Goal: Download file/media

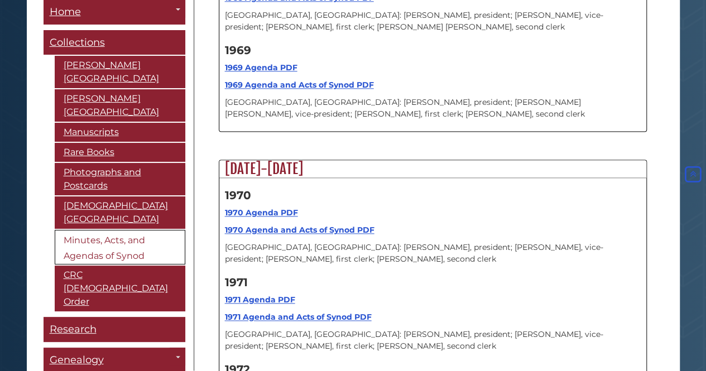
scroll to position [12457, 0]
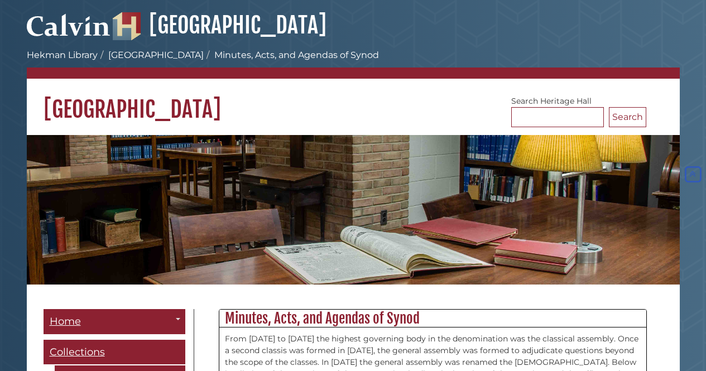
scroll to position [12457, 0]
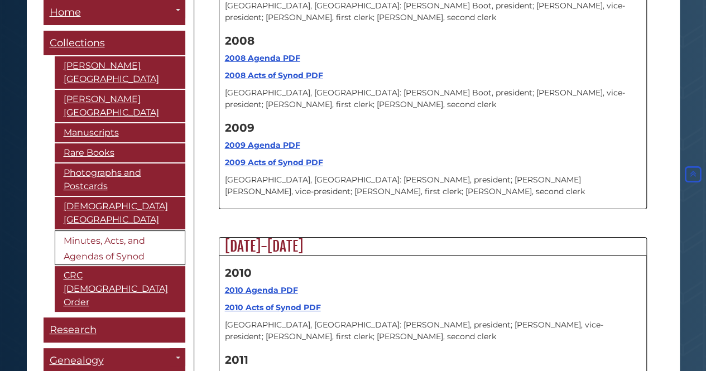
click at [256, 371] on strong "2011 Agenda PDF" at bounding box center [260, 377] width 70 height 10
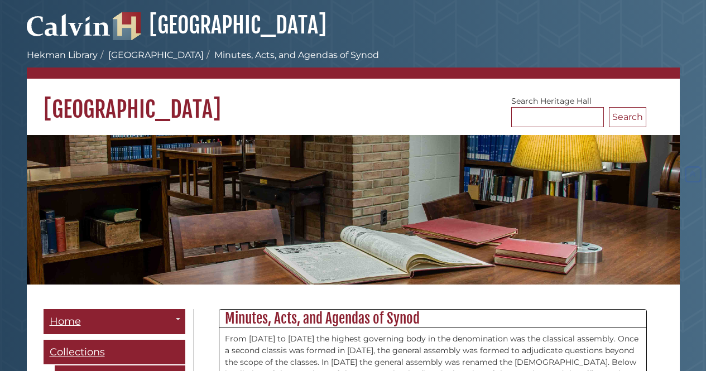
scroll to position [12457, 0]
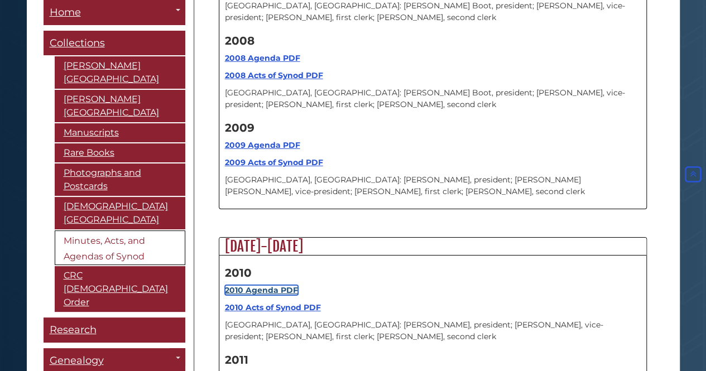
click at [261, 285] on strong "2010 Agenda PDF" at bounding box center [261, 290] width 73 height 10
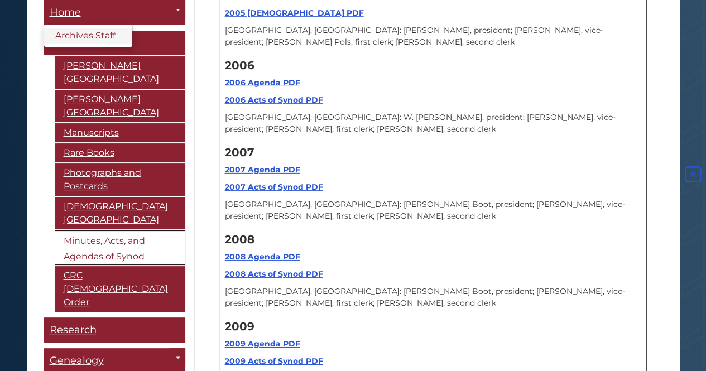
scroll to position [12256, 0]
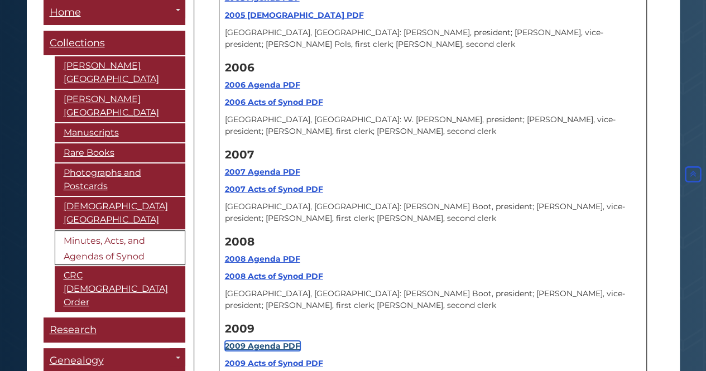
click at [260, 341] on strong "2009 Agenda PDF" at bounding box center [262, 346] width 75 height 10
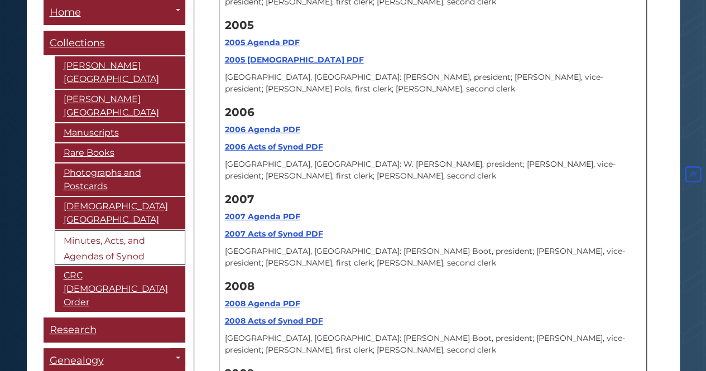
scroll to position [12189, 0]
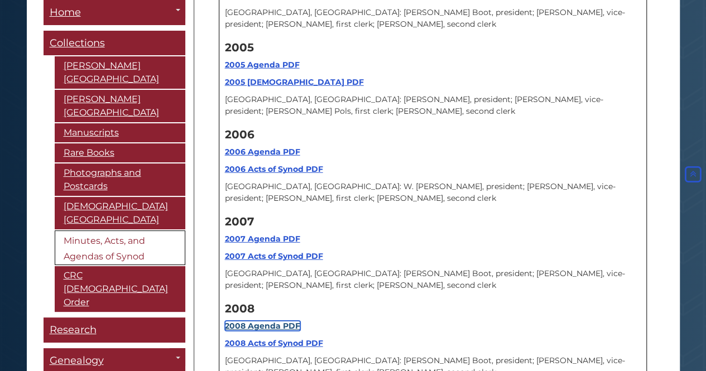
click at [260, 321] on strong "2008 Agenda PDF" at bounding box center [262, 326] width 75 height 10
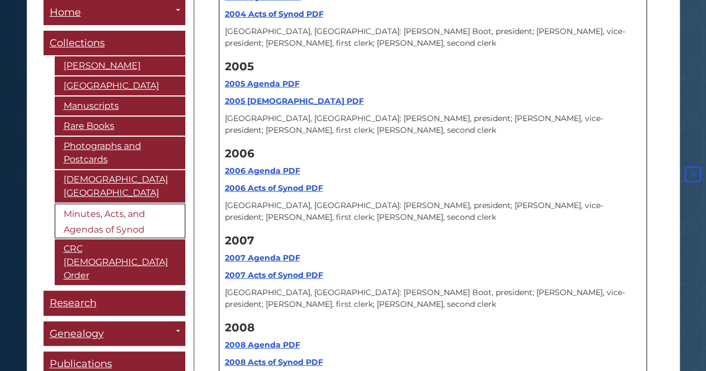
scroll to position [12055, 0]
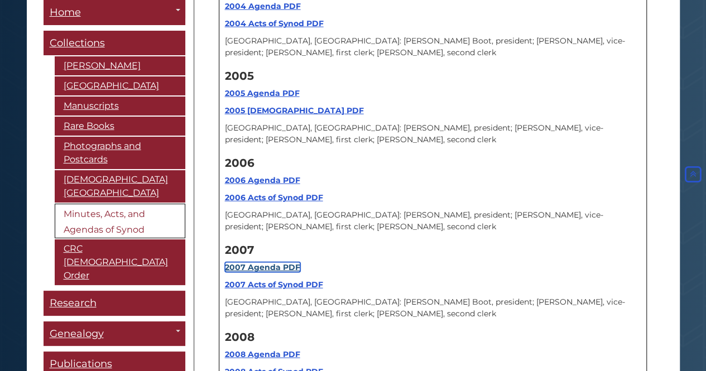
click at [263, 262] on strong "2007 Agenda PDF" at bounding box center [262, 267] width 75 height 10
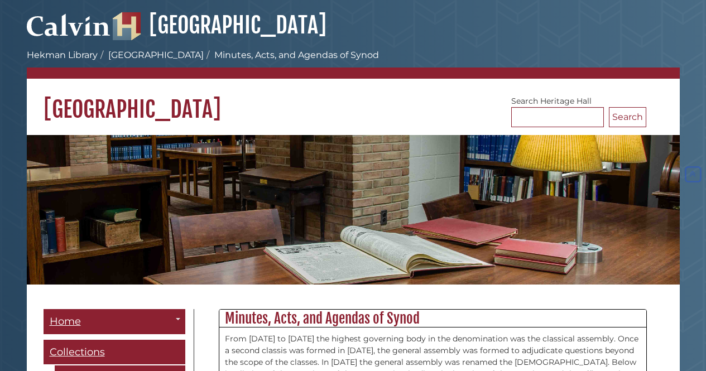
scroll to position [12055, 0]
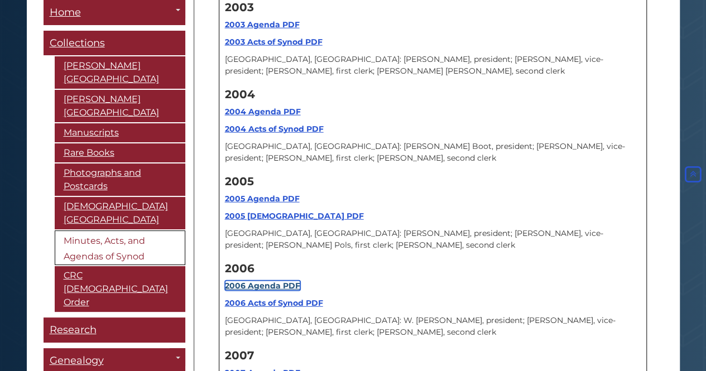
click at [274, 281] on strong "2006 Agenda PDF" at bounding box center [262, 286] width 75 height 10
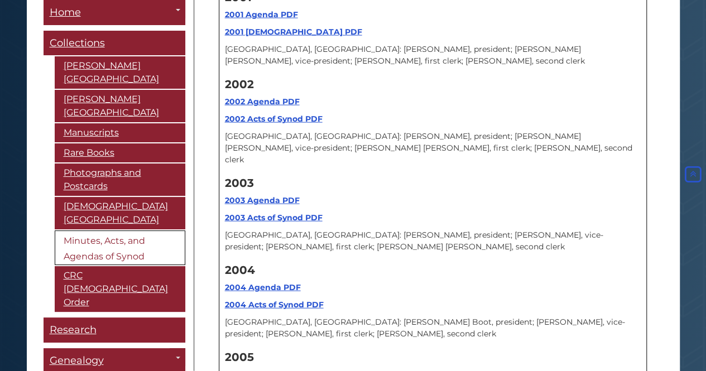
scroll to position [11876, 0]
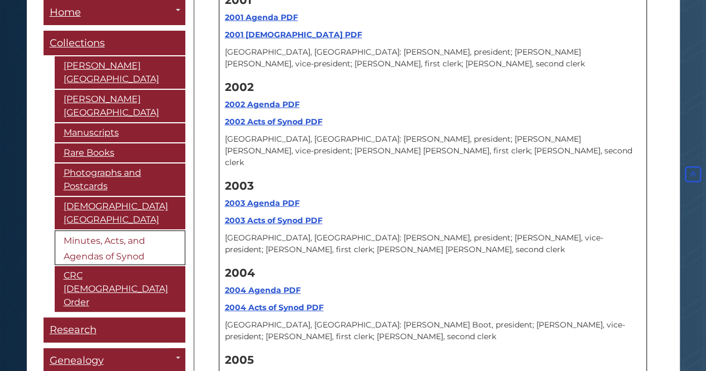
click at [266, 371] on strong "2005 Agenda PDF" at bounding box center [262, 377] width 75 height 10
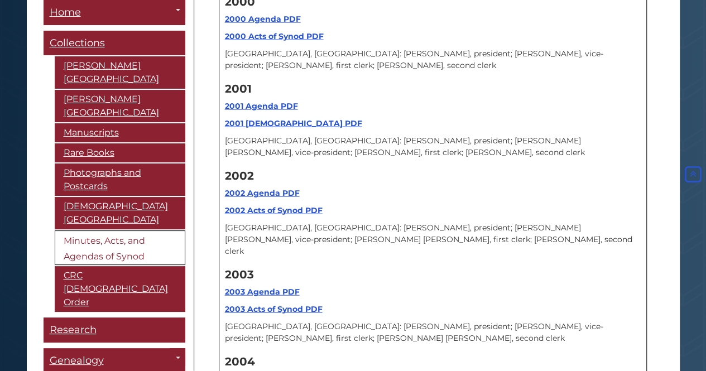
scroll to position [11787, 0]
click at [257, 288] on strong "2003 Agenda PDF" at bounding box center [262, 293] width 75 height 10
